Goal: Task Accomplishment & Management: Complete application form

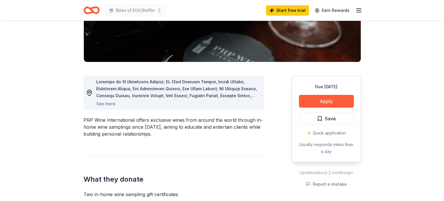
scroll to position [116, 0]
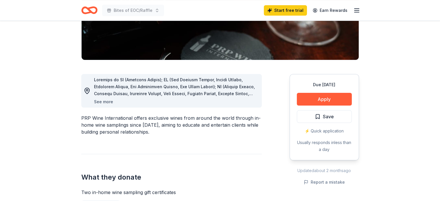
click at [105, 100] on button "See more" at bounding box center [103, 101] width 19 height 7
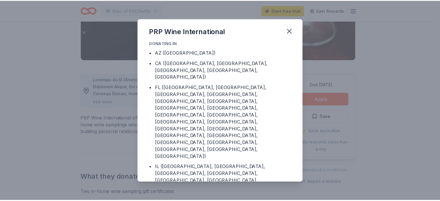
scroll to position [0, 0]
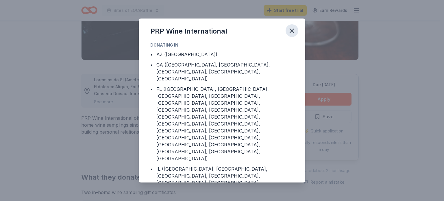
click at [293, 31] on icon "button" at bounding box center [292, 31] width 8 height 8
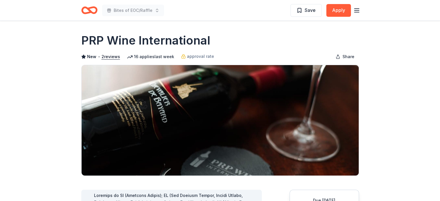
click at [357, 10] on line "button" at bounding box center [356, 10] width 5 height 0
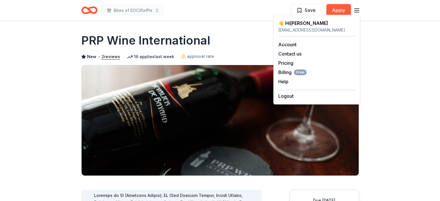
click at [44, 10] on header "Bites of EOC/Raffle Save Apply" at bounding box center [220, 10] width 440 height 21
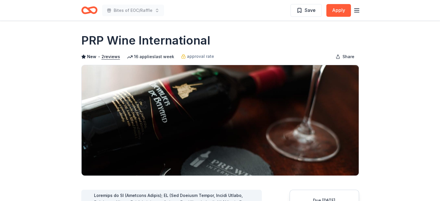
click at [89, 9] on icon "Home" at bounding box center [89, 10] width 16 height 14
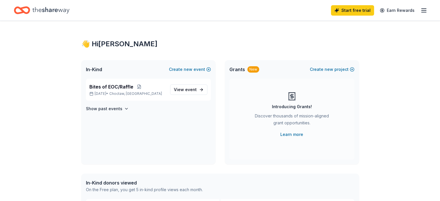
click at [420, 10] on icon "button" at bounding box center [423, 10] width 7 height 7
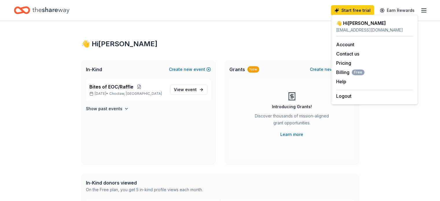
click at [267, 41] on div "👋 Hi Heather" at bounding box center [219, 43] width 277 height 9
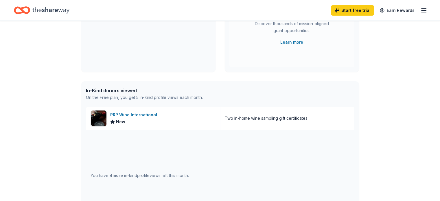
scroll to position [91, 0]
click at [118, 90] on div "In-Kind donors viewed" at bounding box center [144, 91] width 117 height 7
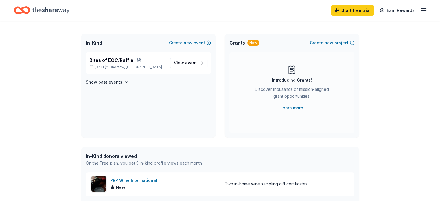
scroll to position [0, 0]
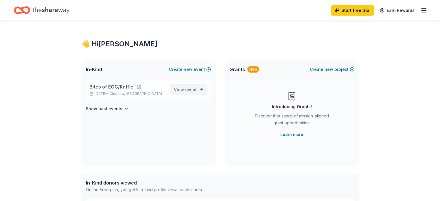
click at [189, 90] on span "event" at bounding box center [191, 89] width 12 height 5
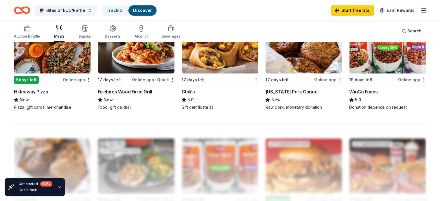
scroll to position [405, 0]
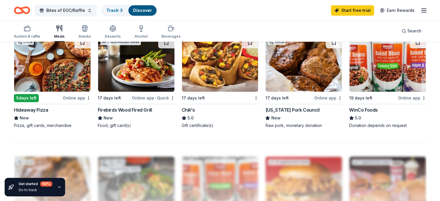
click at [223, 67] on img at bounding box center [220, 64] width 76 height 55
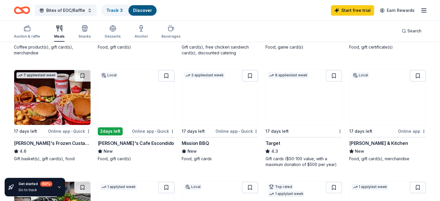
scroll to position [145, 0]
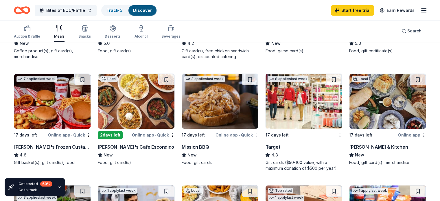
click at [143, 104] on img at bounding box center [136, 101] width 76 height 55
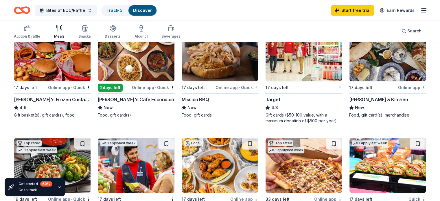
scroll to position [173, 0]
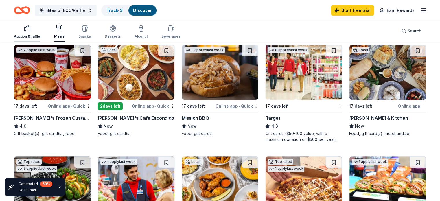
click at [31, 28] on icon "button" at bounding box center [27, 28] width 7 height 7
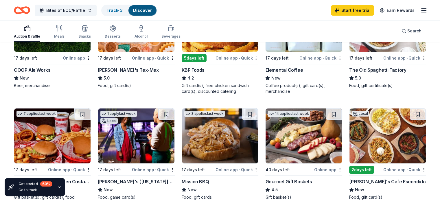
scroll to position [58, 0]
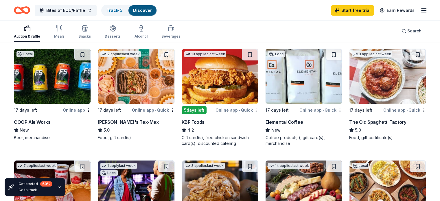
click at [295, 78] on img at bounding box center [303, 76] width 76 height 55
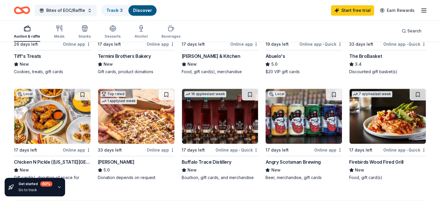
scroll to position [340, 0]
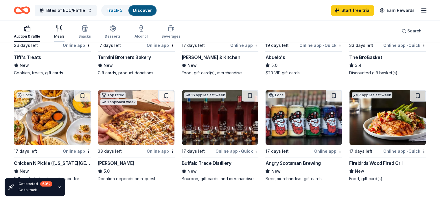
click at [64, 32] on div "Meals" at bounding box center [59, 32] width 10 height 14
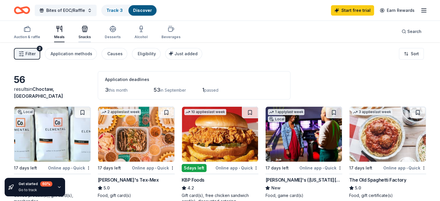
click at [87, 29] on icon "button" at bounding box center [84, 30] width 5 height 4
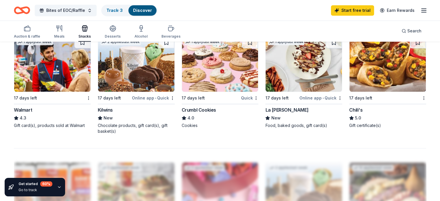
scroll to position [405, 0]
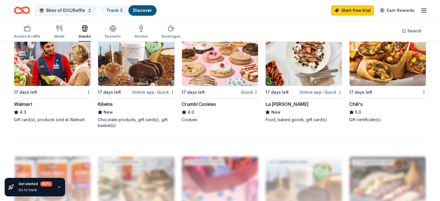
click at [225, 66] on img at bounding box center [220, 58] width 76 height 55
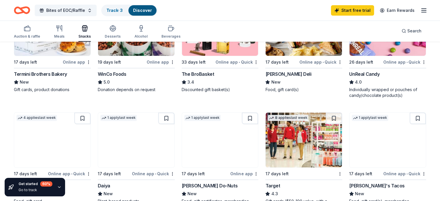
scroll to position [202, 0]
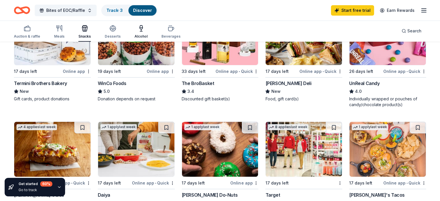
click at [147, 34] on div "Alcohol" at bounding box center [140, 32] width 13 height 14
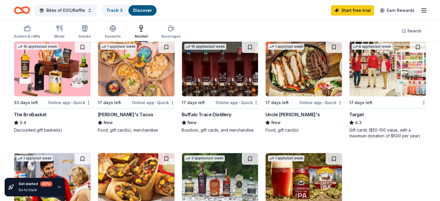
scroll to position [173, 0]
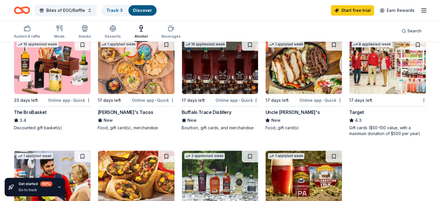
click at [286, 74] on img at bounding box center [303, 66] width 76 height 55
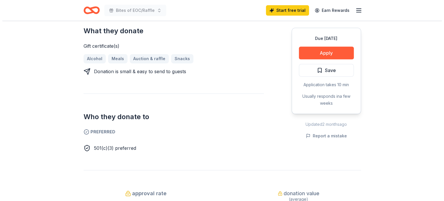
scroll to position [231, 0]
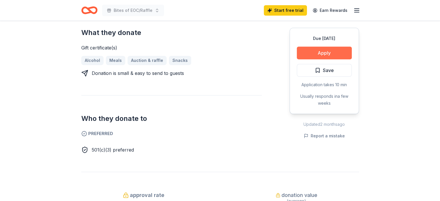
click at [318, 51] on button "Apply" at bounding box center [324, 53] width 55 height 13
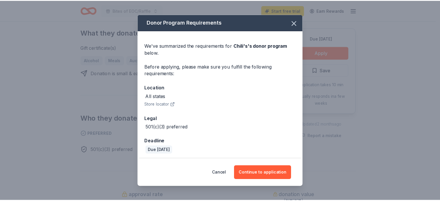
scroll to position [2, 0]
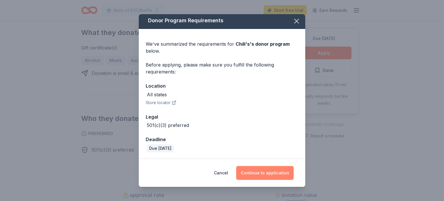
click at [270, 173] on button "Continue to application" at bounding box center [265, 173] width 58 height 14
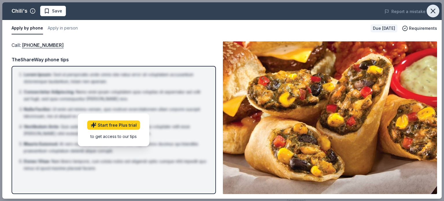
click at [432, 9] on icon "button" at bounding box center [433, 11] width 8 height 8
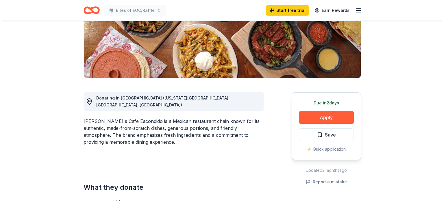
scroll to position [116, 0]
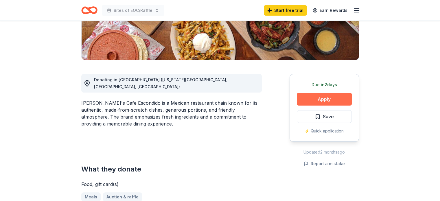
click at [317, 98] on button "Apply" at bounding box center [324, 99] width 55 height 13
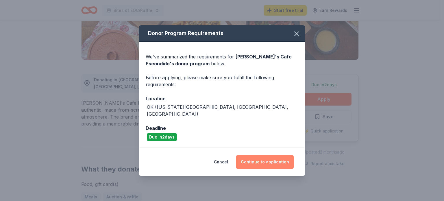
click at [260, 155] on button "Continue to application" at bounding box center [265, 162] width 58 height 14
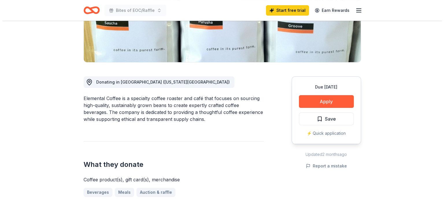
scroll to position [116, 0]
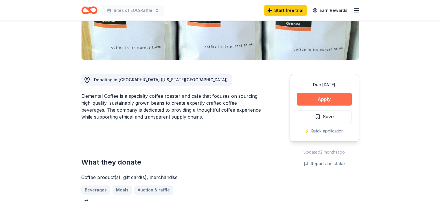
click at [317, 98] on button "Apply" at bounding box center [324, 99] width 55 height 13
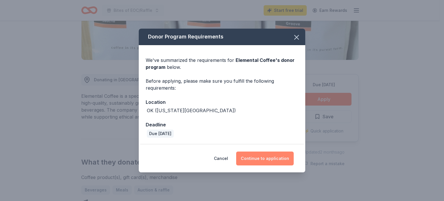
click at [272, 159] on button "Continue to application" at bounding box center [265, 158] width 58 height 14
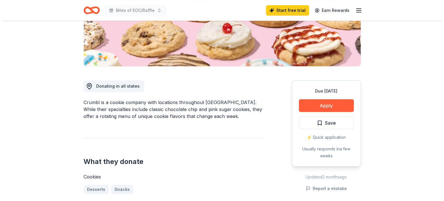
scroll to position [116, 0]
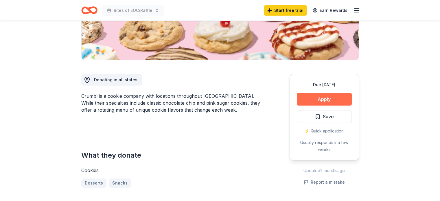
click at [316, 100] on button "Apply" at bounding box center [324, 99] width 55 height 13
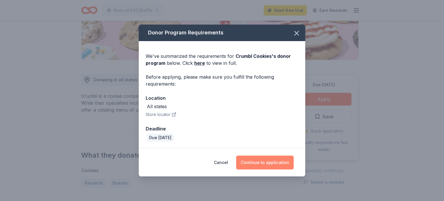
click at [275, 163] on button "Continue to application" at bounding box center [265, 163] width 58 height 14
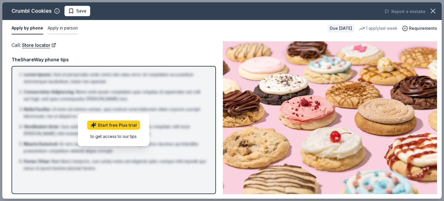
click at [60, 28] on button "Apply in person" at bounding box center [63, 28] width 30 height 12
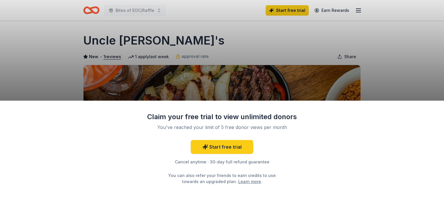
click at [245, 37] on div "Claim your free trial to view unlimited donors You've reached your limit of 5 f…" at bounding box center [222, 100] width 444 height 201
